Goal: Use online tool/utility

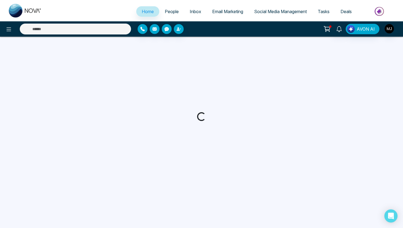
select select "*"
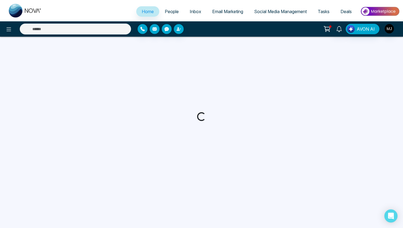
select select "*"
